Goal: Task Accomplishment & Management: Complete application form

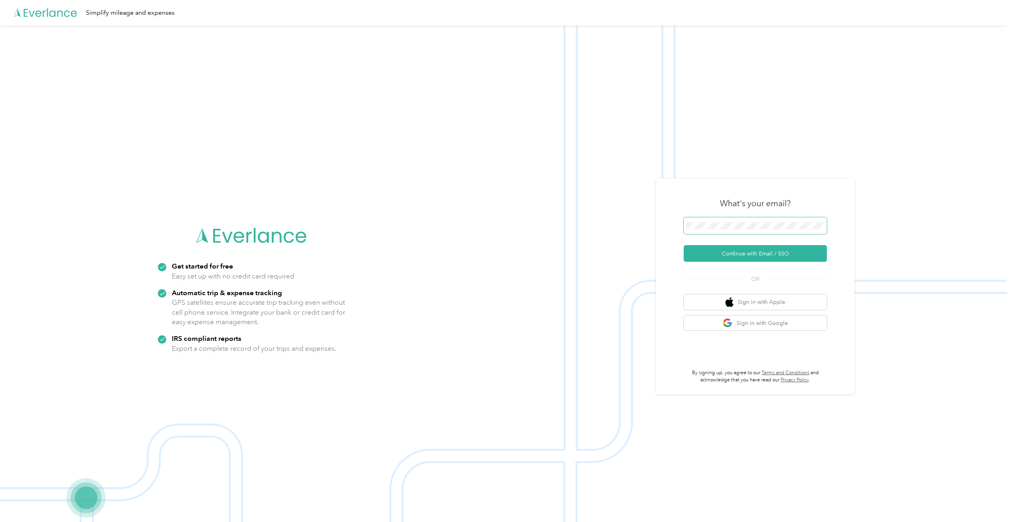
click at [743, 221] on span at bounding box center [754, 225] width 143 height 17
click at [738, 253] on button "Continue with Email / SSO" at bounding box center [754, 253] width 143 height 17
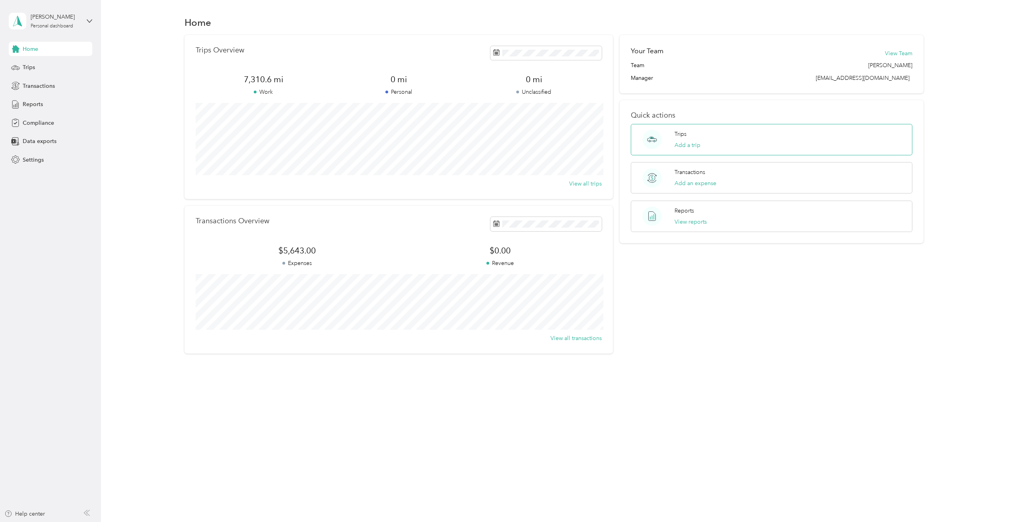
click at [685, 134] on p "Trips" at bounding box center [680, 134] width 12 height 8
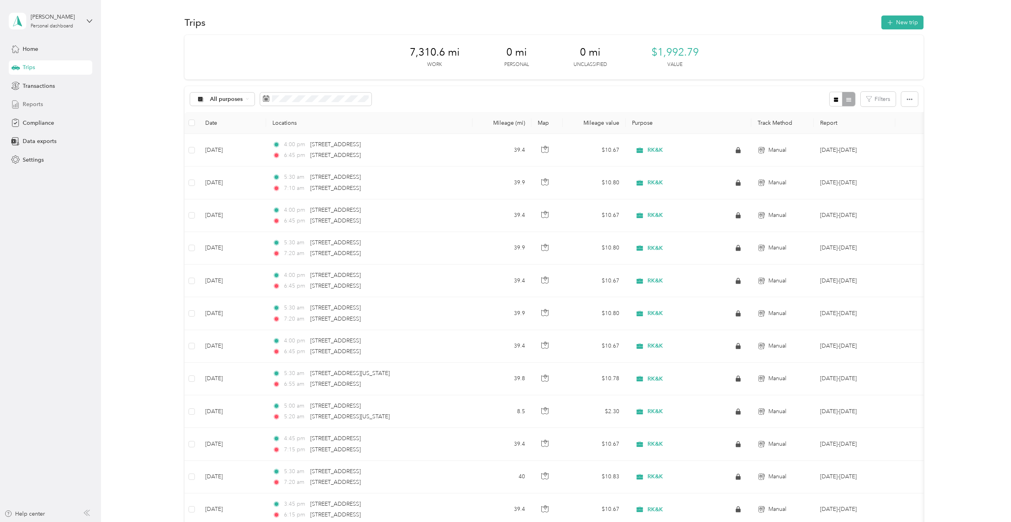
click at [21, 104] on div "Reports" at bounding box center [50, 104] width 83 height 14
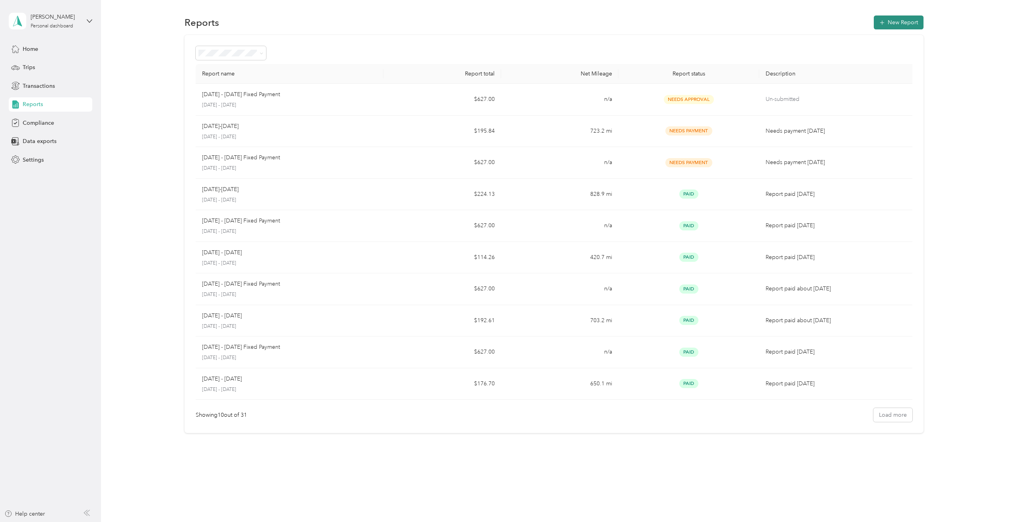
click at [896, 18] on button "New Report" at bounding box center [898, 23] width 50 height 14
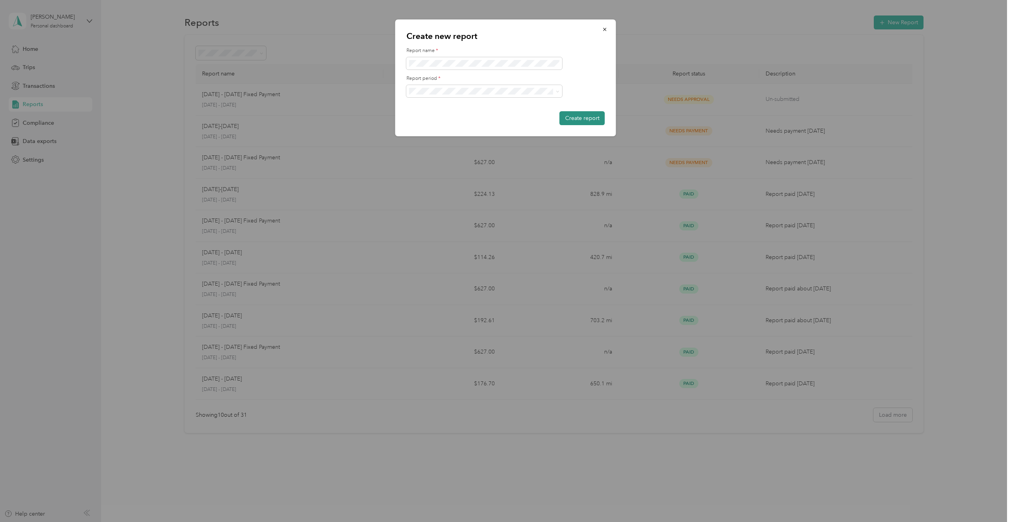
click at [593, 117] on button "Create report" at bounding box center [581, 118] width 45 height 14
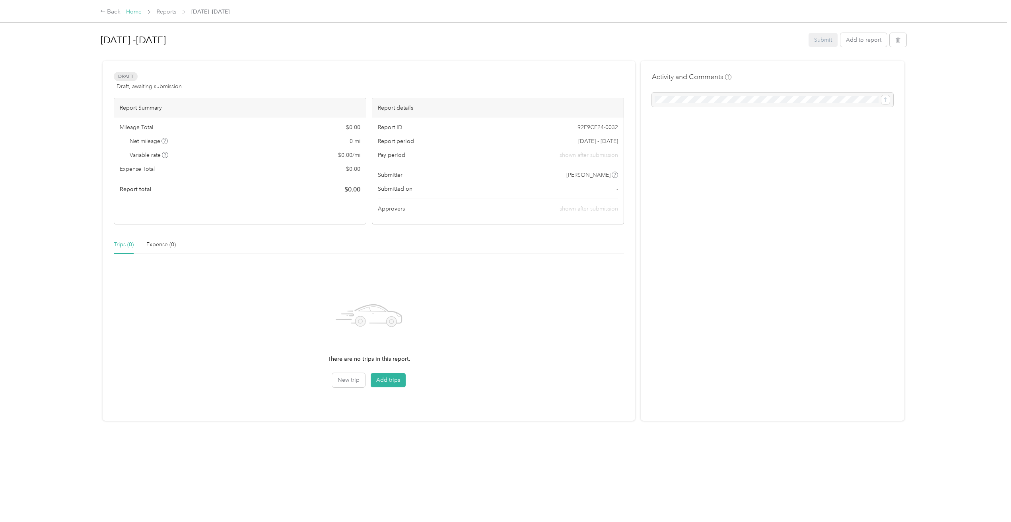
click at [132, 10] on link "Home" at bounding box center [134, 11] width 16 height 7
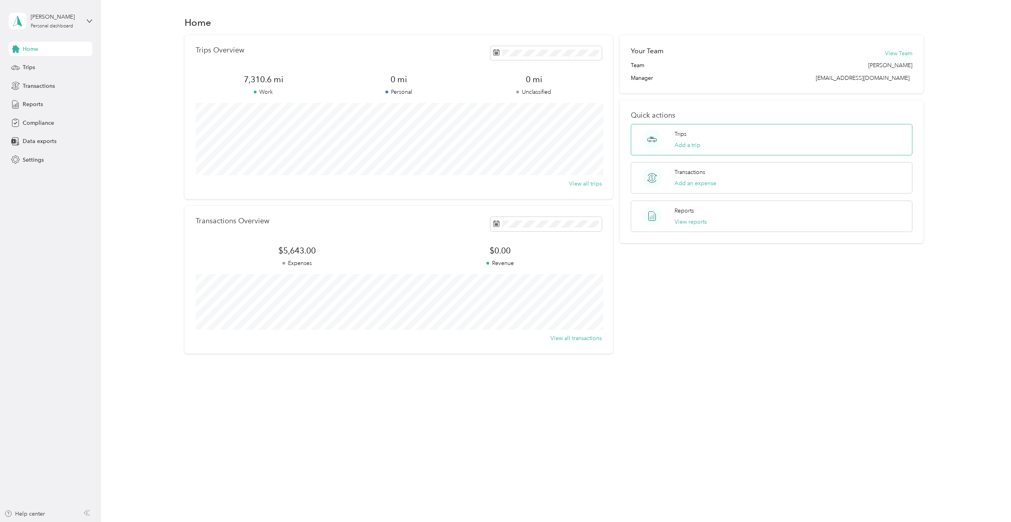
click at [796, 142] on div "Trips Add a trip" at bounding box center [771, 139] width 281 height 31
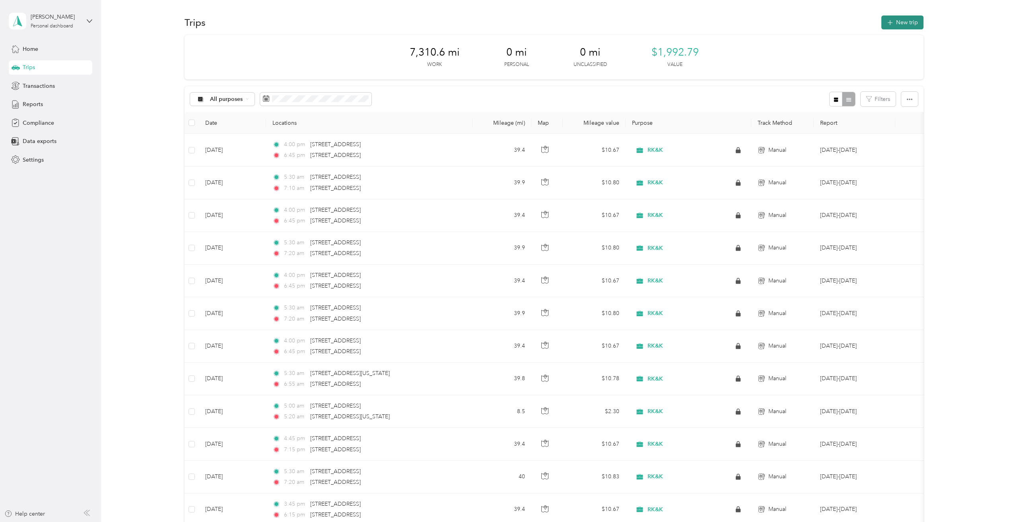
click at [901, 25] on button "New trip" at bounding box center [902, 23] width 42 height 14
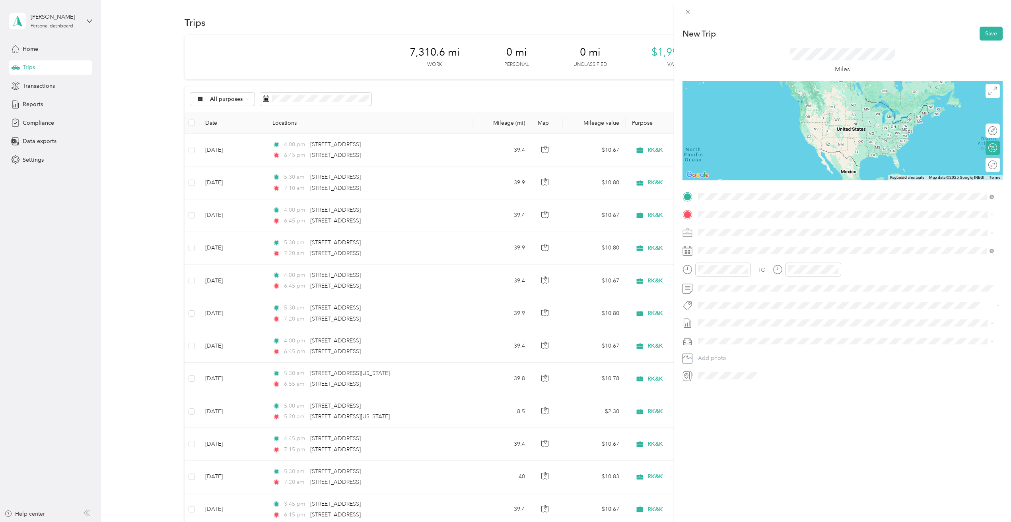
click at [762, 223] on span "[STREET_ADDRESS][US_STATE]" at bounding box center [752, 225] width 80 height 7
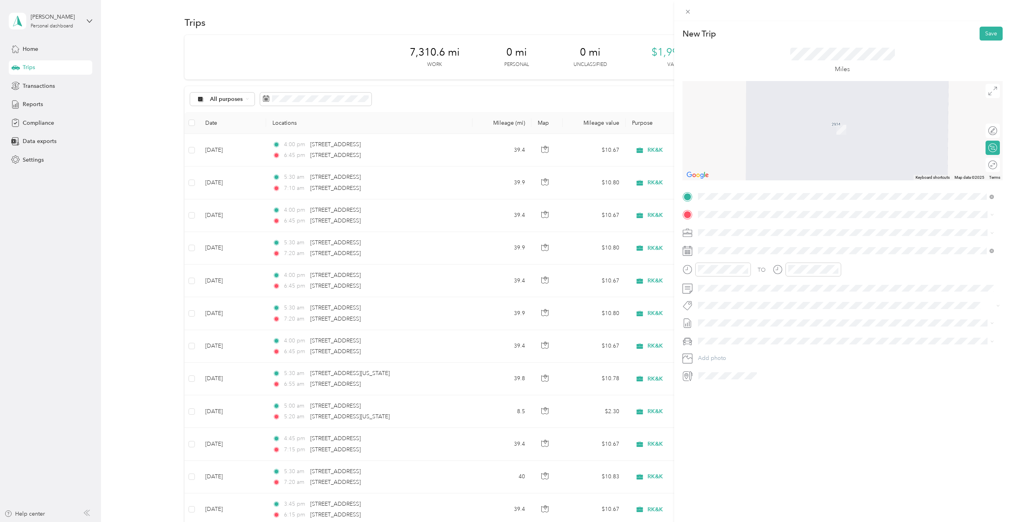
click at [755, 245] on span "[STREET_ADDRESS][US_STATE]" at bounding box center [752, 242] width 80 height 7
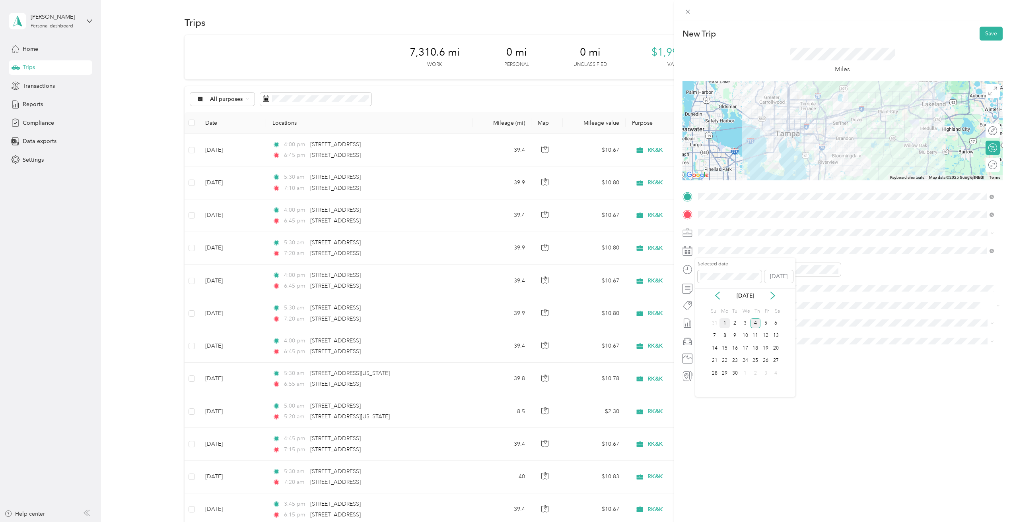
click at [728, 326] on div "1" at bounding box center [724, 323] width 10 height 10
click at [723, 321] on button "22184.000|rkk.001|000.000" at bounding box center [736, 320] width 71 height 10
click at [728, 350] on span "[DATE] -[DATE]" at bounding box center [717, 351] width 38 height 8
click at [723, 351] on li "Honda CR-V" at bounding box center [845, 357] width 301 height 14
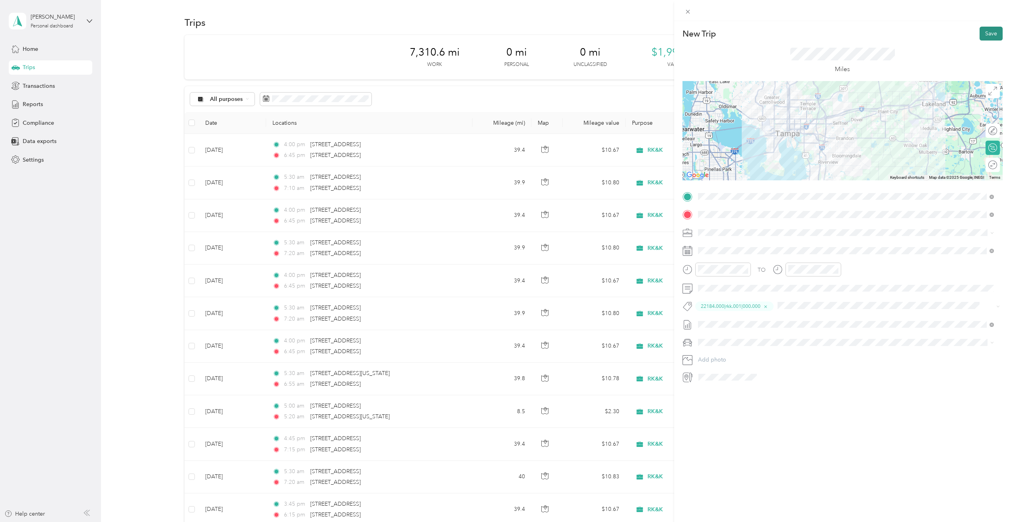
click at [988, 33] on button "Save" at bounding box center [990, 34] width 23 height 14
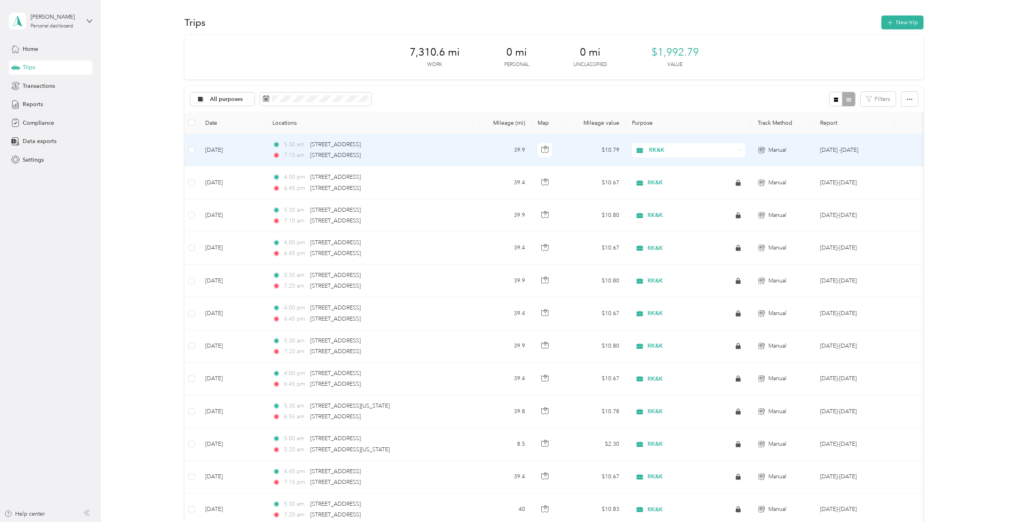
click at [220, 151] on td "[DATE]" at bounding box center [232, 150] width 67 height 33
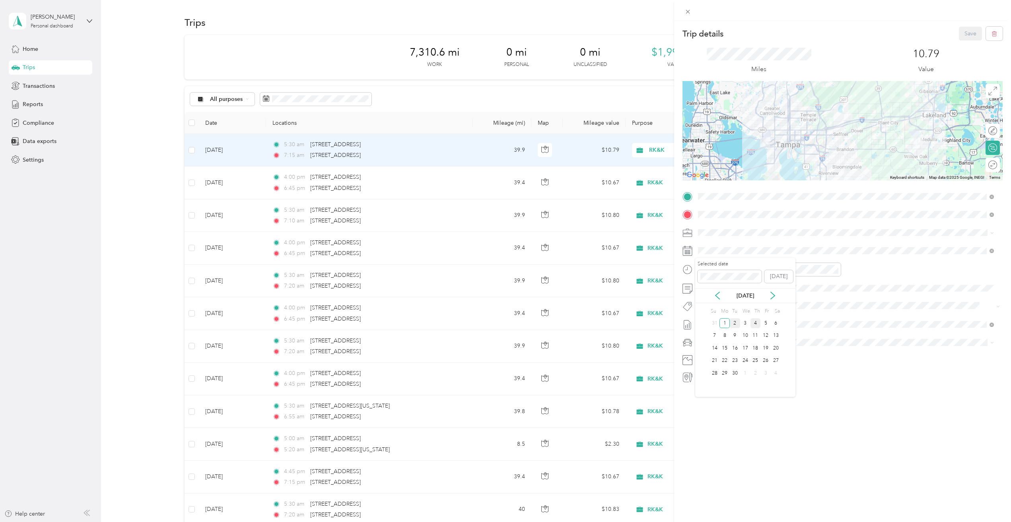
click at [736, 323] on div "2" at bounding box center [735, 323] width 10 height 10
click at [965, 30] on button "Save" at bounding box center [970, 34] width 23 height 14
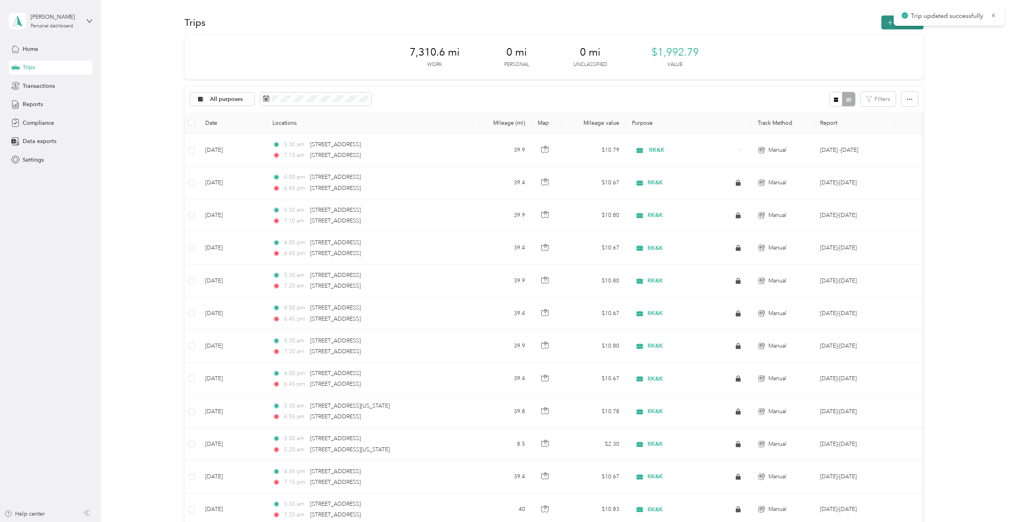
click at [887, 27] on button "New trip" at bounding box center [902, 23] width 42 height 14
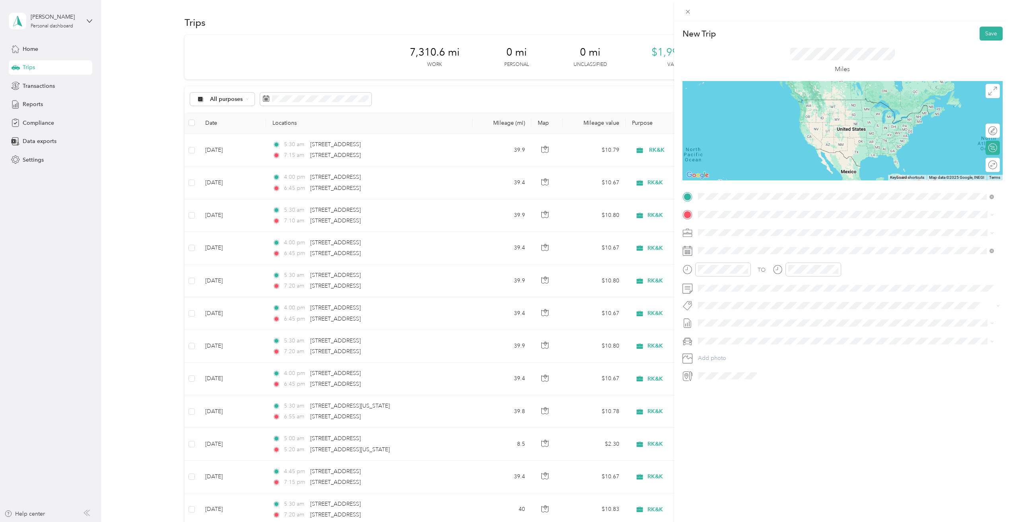
click at [757, 227] on span "[STREET_ADDRESS][US_STATE]" at bounding box center [752, 225] width 80 height 7
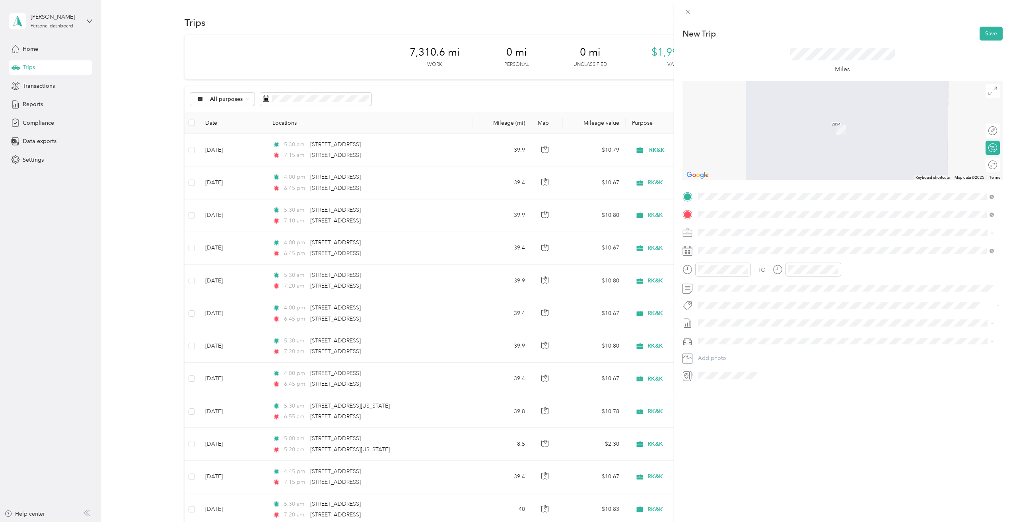
click at [769, 241] on span "[STREET_ADDRESS][US_STATE]" at bounding box center [752, 243] width 80 height 7
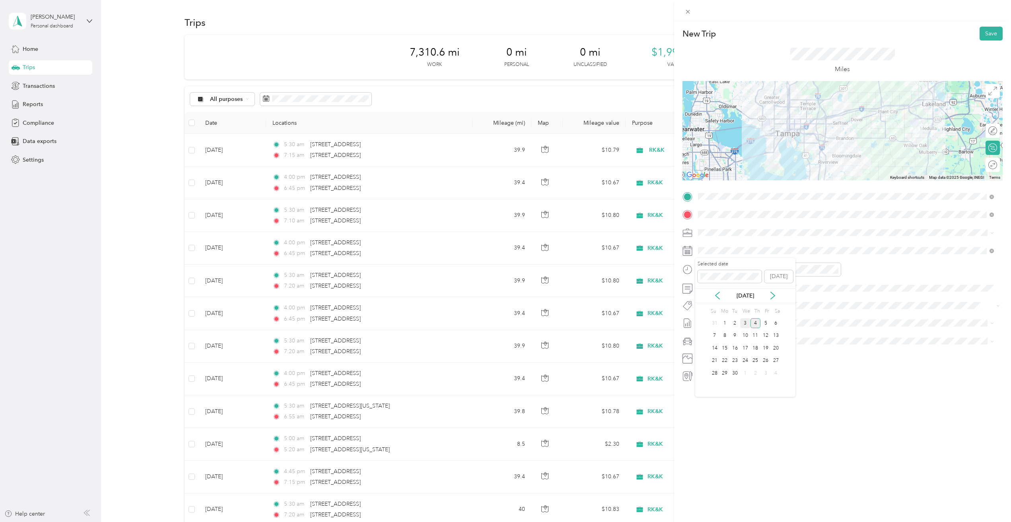
click at [743, 325] on div "3" at bounding box center [745, 323] width 10 height 10
click at [748, 420] on div "New Trip Save This trip cannot be edited because it is either under review, app…" at bounding box center [842, 282] width 337 height 522
click at [717, 522] on div "New Trip Save This trip cannot be edited because it is either under review, app…" at bounding box center [503, 522] width 1007 height 0
click at [728, 318] on span "22184.000|rkk.001|000.000" at bounding box center [736, 319] width 60 height 7
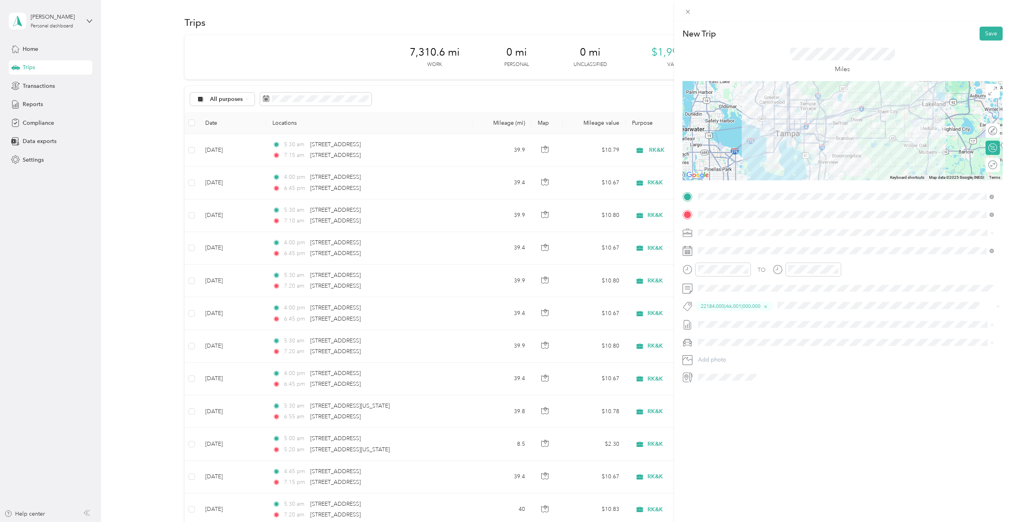
click at [734, 351] on span "[DATE] -[DATE]" at bounding box center [717, 351] width 38 height 8
click at [730, 353] on div "Honda CR-V" at bounding box center [846, 357] width 290 height 8
click at [984, 35] on button "Save" at bounding box center [990, 34] width 23 height 14
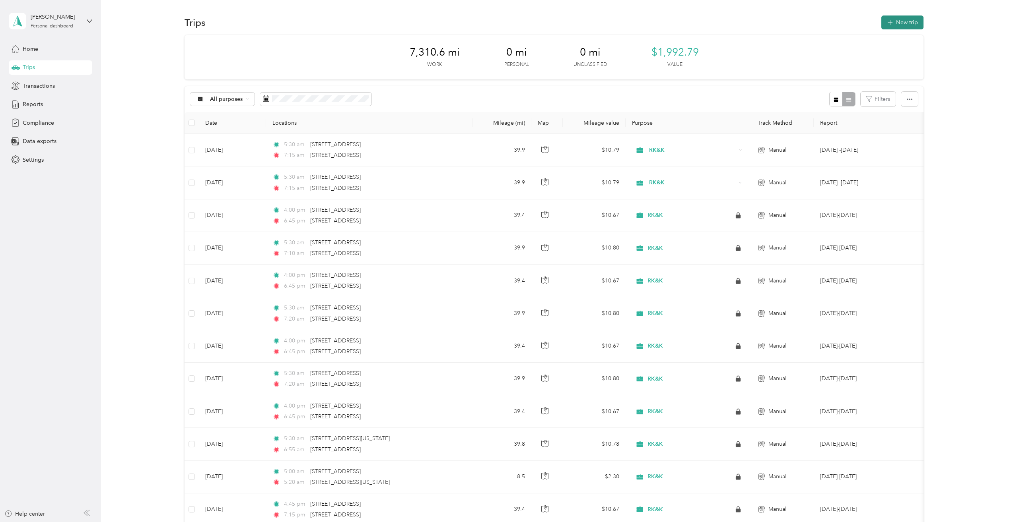
click at [889, 26] on icon "button" at bounding box center [889, 22] width 9 height 9
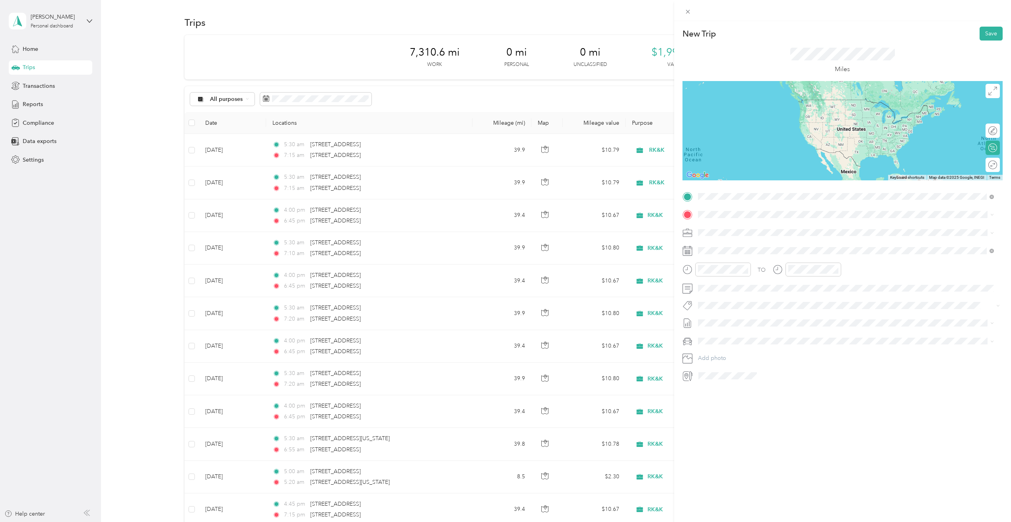
click at [754, 229] on span "[STREET_ADDRESS][US_STATE]" at bounding box center [752, 225] width 80 height 7
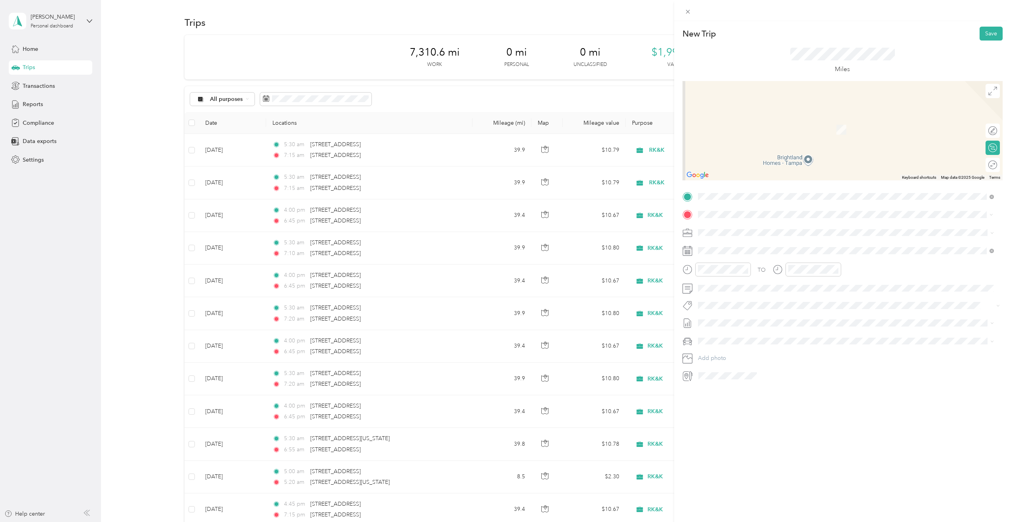
click at [746, 247] on span "[STREET_ADDRESS][US_STATE]" at bounding box center [752, 243] width 80 height 7
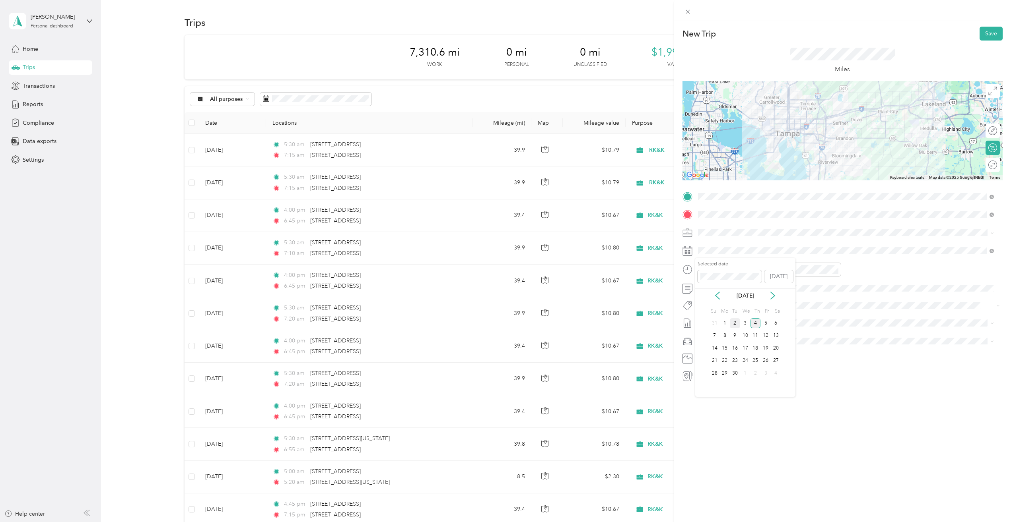
click at [736, 326] on div "2" at bounding box center [735, 323] width 10 height 10
click at [755, 297] on div "PM" at bounding box center [750, 298] width 19 height 11
click at [795, 275] on div at bounding box center [813, 270] width 56 height 14
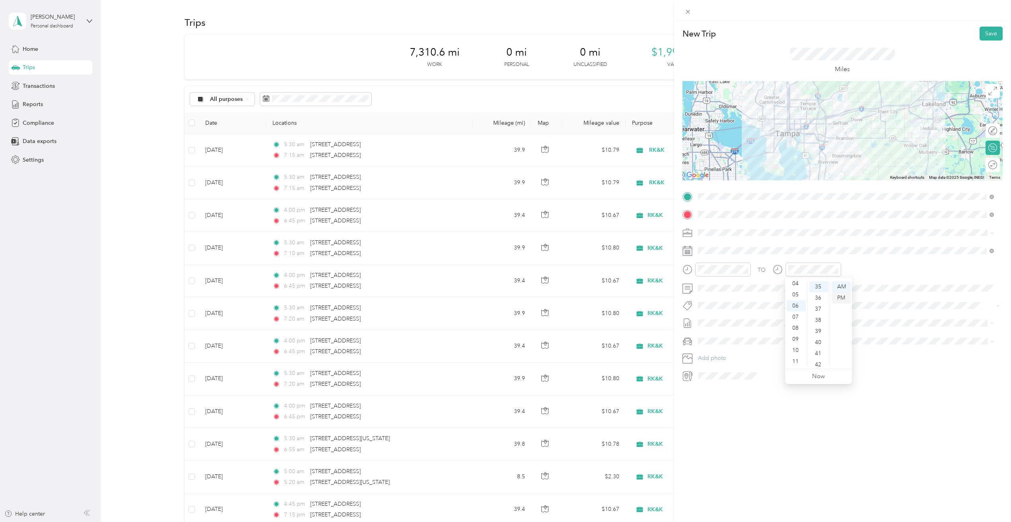
click at [846, 297] on div "PM" at bounding box center [840, 298] width 19 height 11
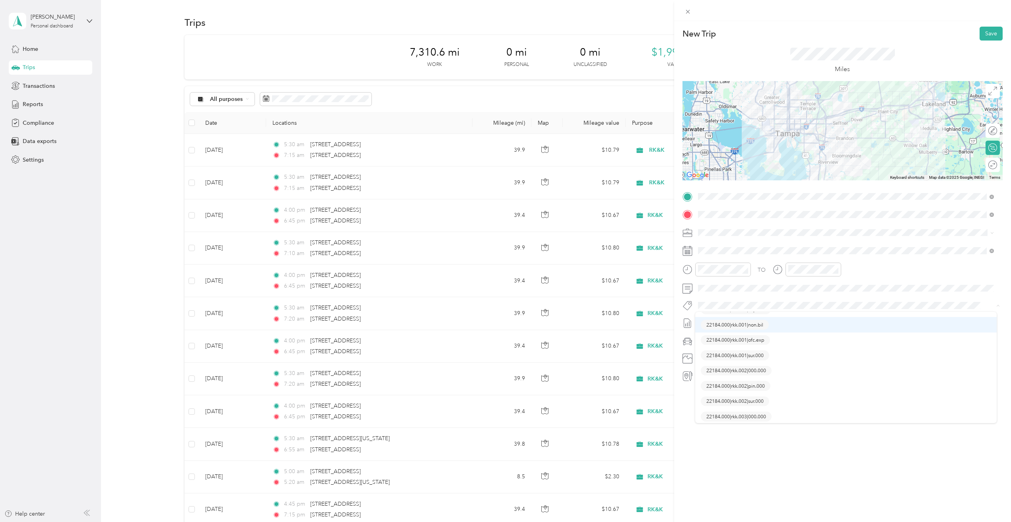
scroll to position [80, 0]
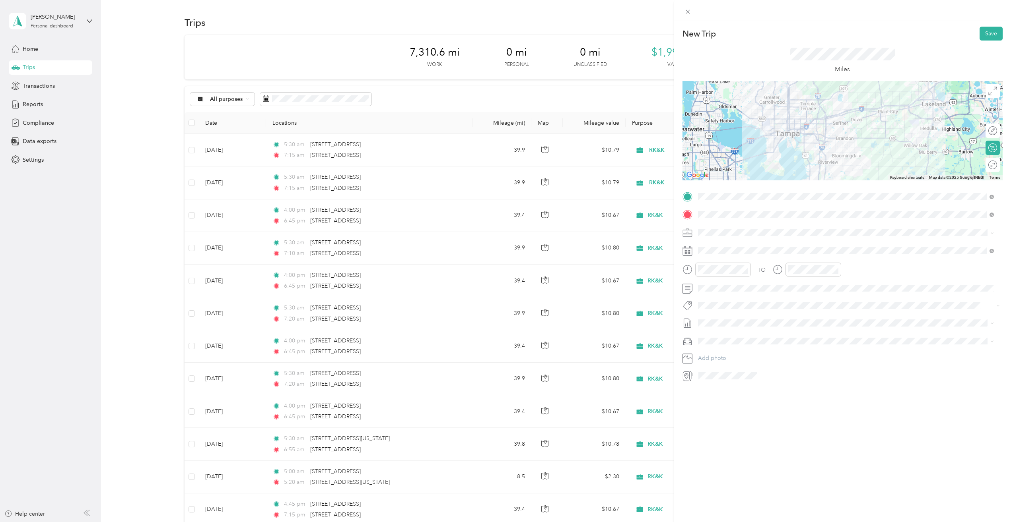
click at [763, 394] on button "22184.000|rkk.003|000.000" at bounding box center [736, 393] width 71 height 10
click at [716, 353] on span "[DATE] -[DATE]" at bounding box center [717, 351] width 38 height 8
click at [721, 353] on span "Honda CR-V" at bounding box center [716, 355] width 31 height 7
click at [985, 25] on div "New Trip Save This trip cannot be edited because it is either under review, app…" at bounding box center [842, 282] width 337 height 522
click at [985, 32] on button "Save" at bounding box center [990, 34] width 23 height 14
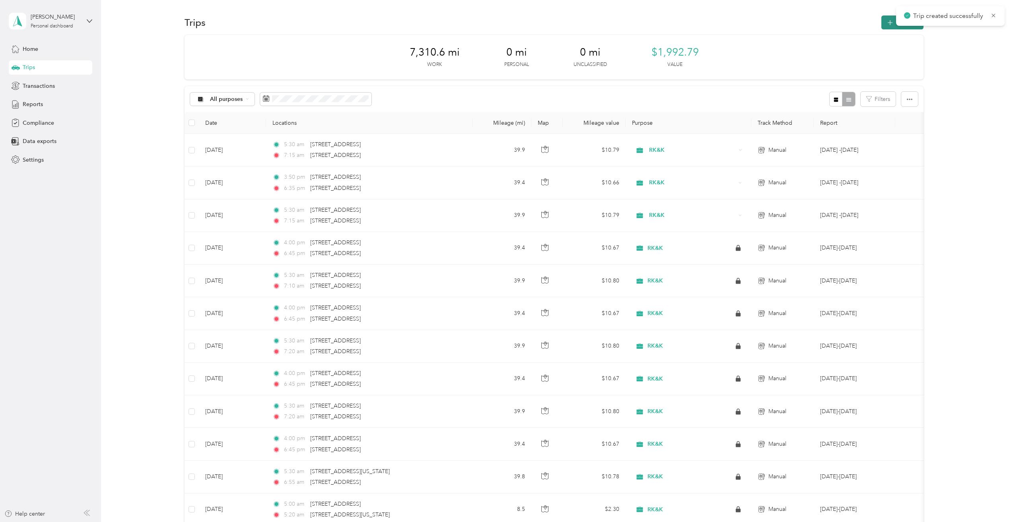
click at [887, 21] on icon "button" at bounding box center [889, 22] width 9 height 9
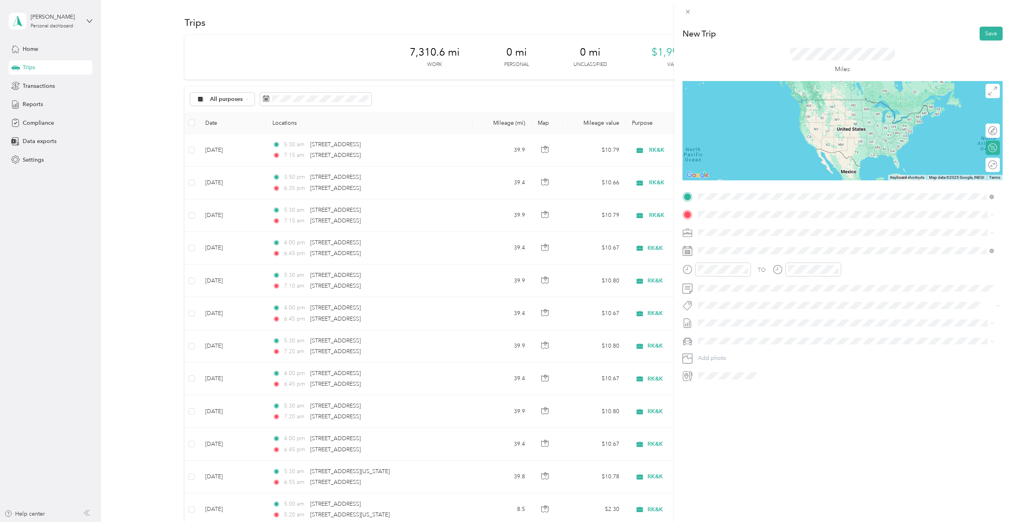
click at [757, 231] on div "[STREET_ADDRESS][US_STATE]" at bounding box center [846, 225] width 290 height 11
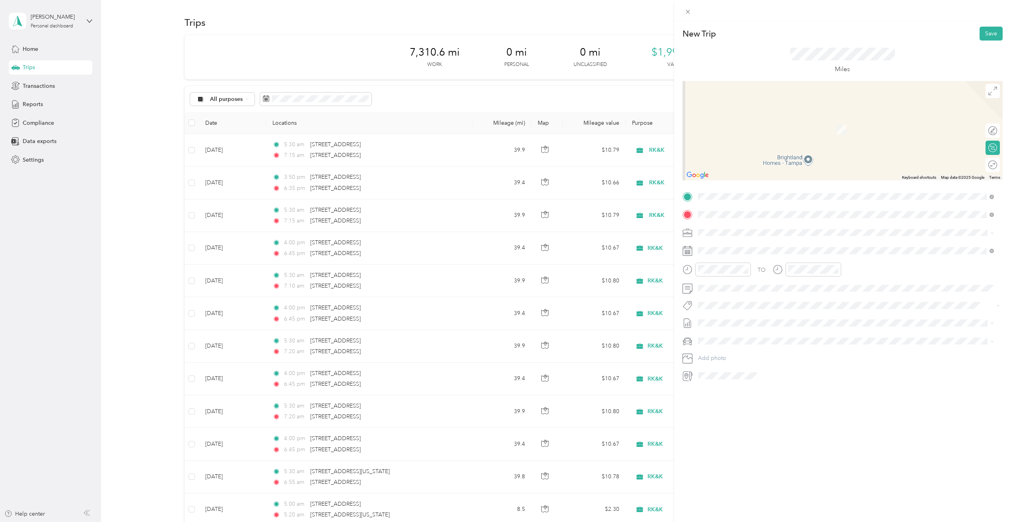
click at [763, 247] on span "[STREET_ADDRESS][US_STATE]" at bounding box center [752, 243] width 80 height 7
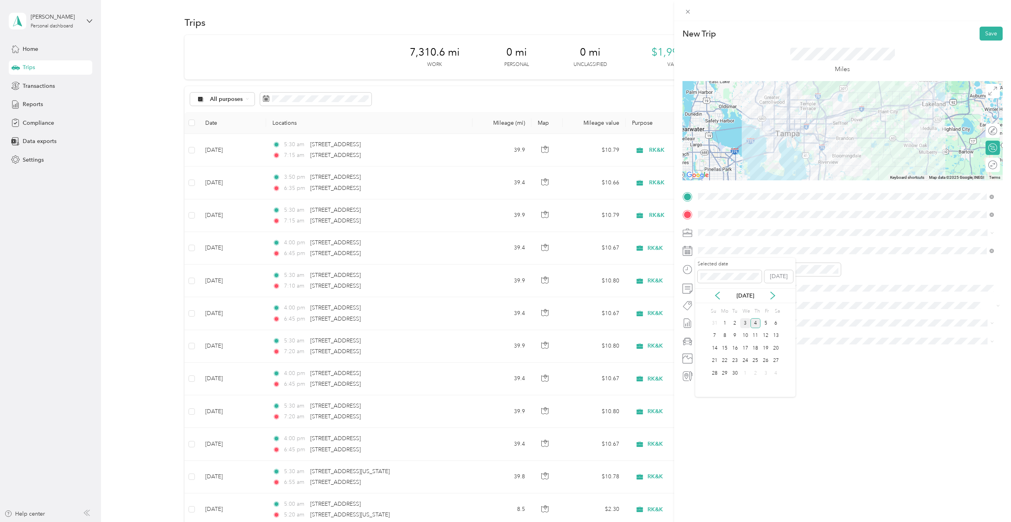
click at [743, 323] on div "3" at bounding box center [745, 323] width 10 height 10
click at [754, 297] on div "PM" at bounding box center [750, 298] width 19 height 11
click at [844, 299] on div "PM" at bounding box center [840, 298] width 19 height 11
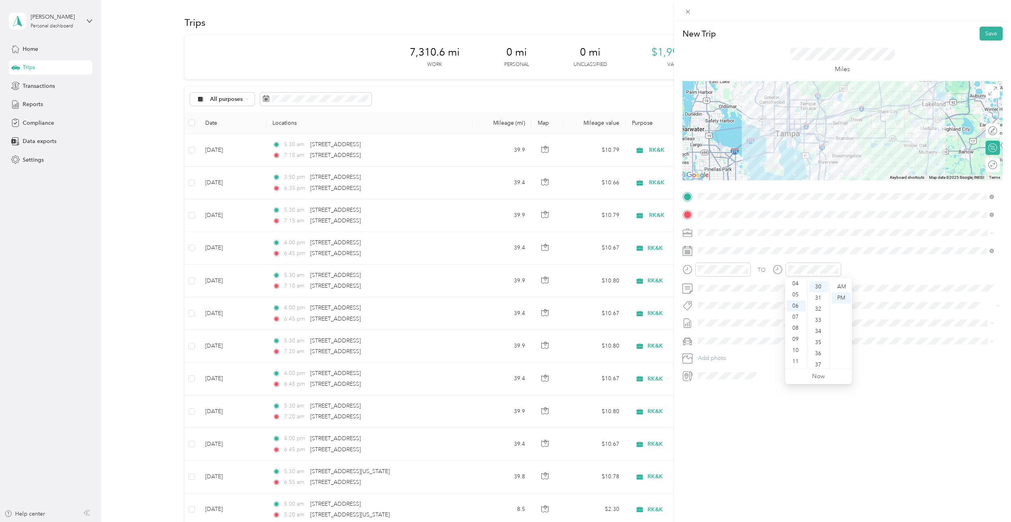
click at [771, 482] on div "New Trip Save This trip cannot be edited because it is either under review, app…" at bounding box center [842, 282] width 337 height 522
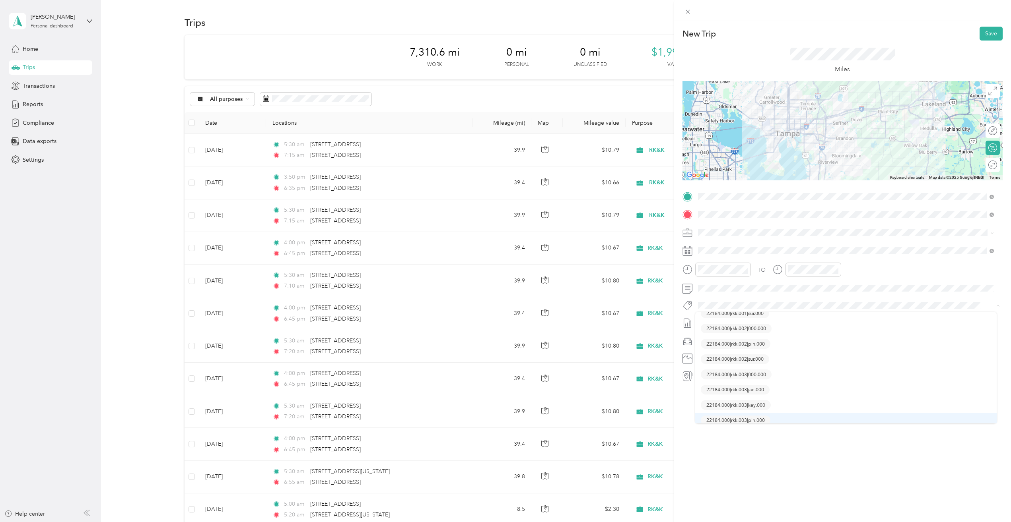
scroll to position [119, 0]
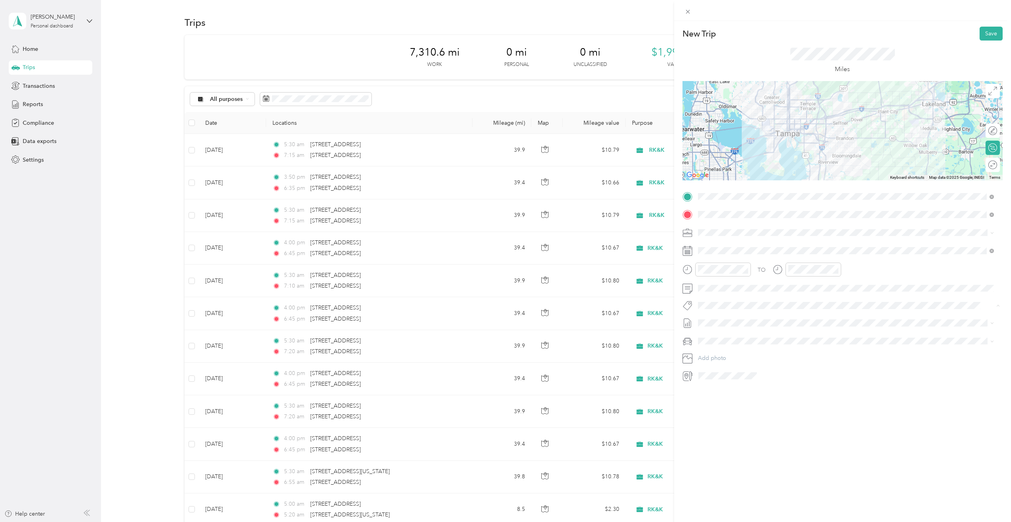
click at [750, 356] on button "22184.000|rkk.003|000.000" at bounding box center [736, 354] width 71 height 10
click at [726, 348] on span "[DATE] -[DATE]" at bounding box center [717, 351] width 38 height 8
click at [719, 357] on span "Honda CR-V" at bounding box center [716, 356] width 31 height 7
click at [984, 32] on button "Save" at bounding box center [990, 34] width 23 height 14
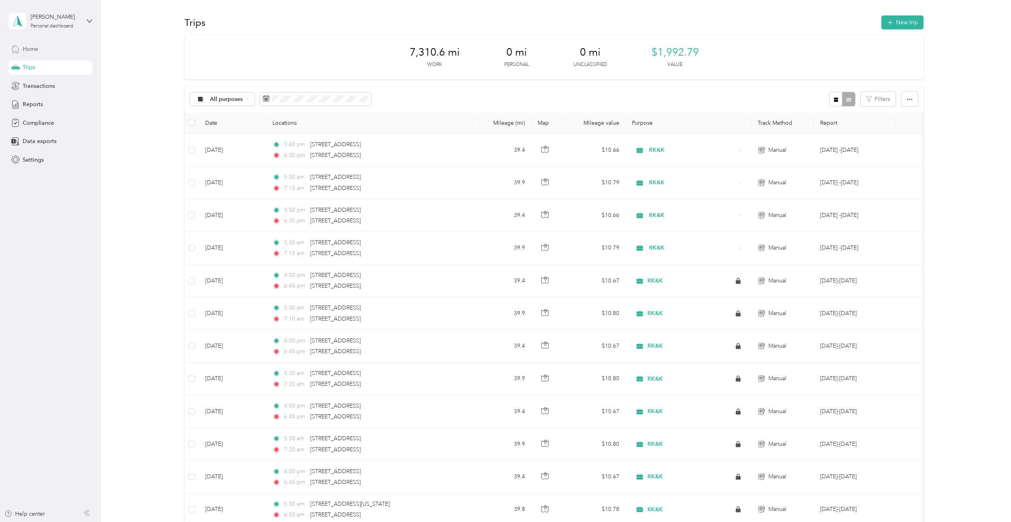
click at [32, 50] on span "Home" at bounding box center [31, 49] width 16 height 8
